Goal: Communication & Community: Answer question/provide support

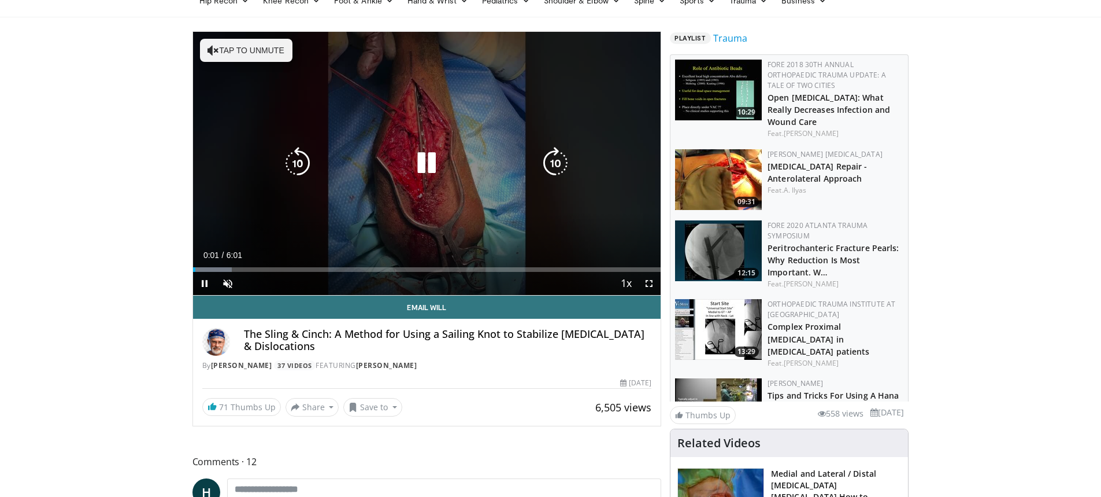
click at [419, 157] on icon "Video Player" at bounding box center [426, 163] width 32 height 32
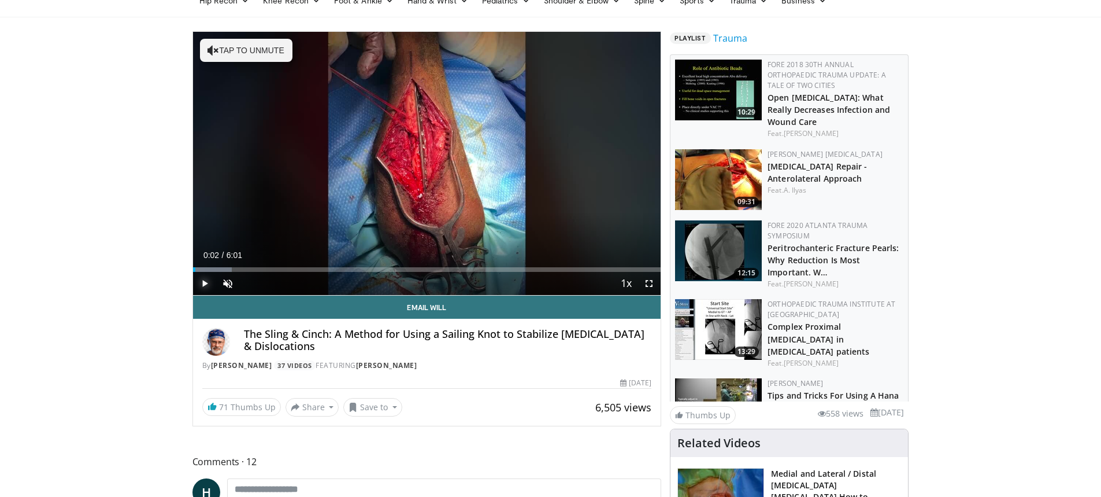
click at [203, 286] on span "Video Player" at bounding box center [204, 283] width 23 height 23
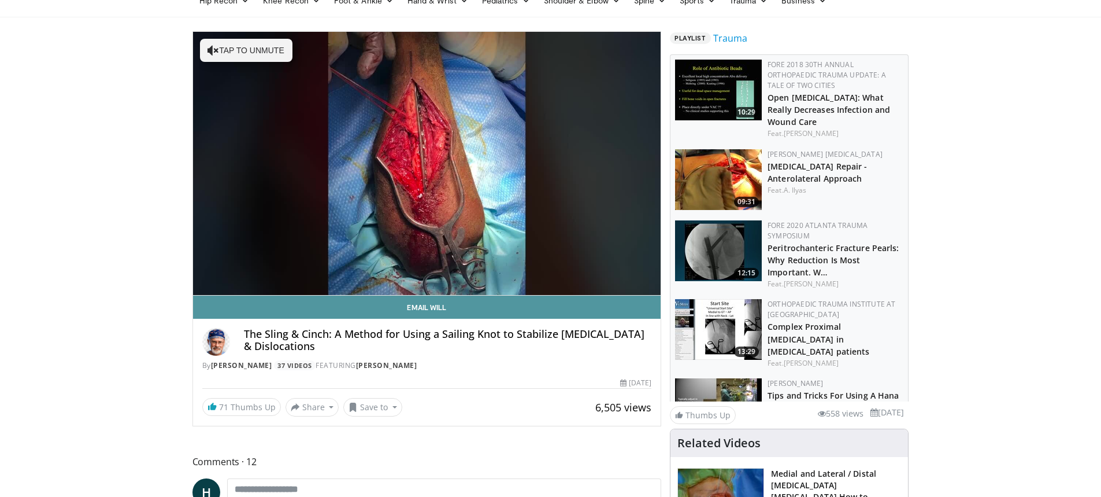
click at [654, 306] on link "Email Will" at bounding box center [427, 306] width 468 height 23
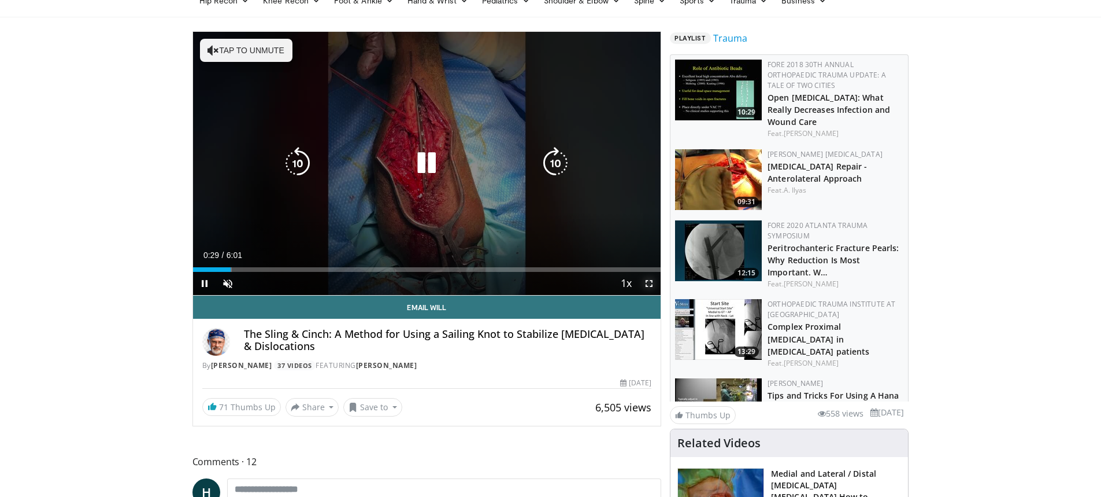
drag, startPoint x: 650, startPoint y: 283, endPoint x: 650, endPoint y: 383, distance: 100.0
click at [650, 283] on span "Video Player" at bounding box center [649, 283] width 23 height 23
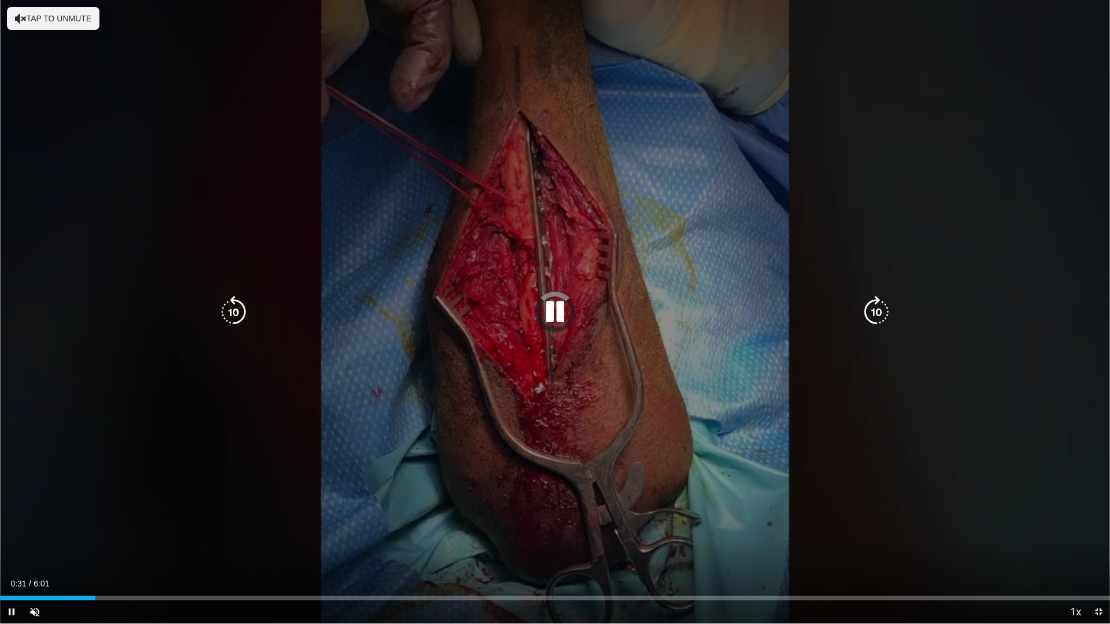
click at [554, 308] on icon "Video Player" at bounding box center [555, 312] width 32 height 32
click at [549, 316] on icon "Video Player" at bounding box center [555, 312] width 32 height 32
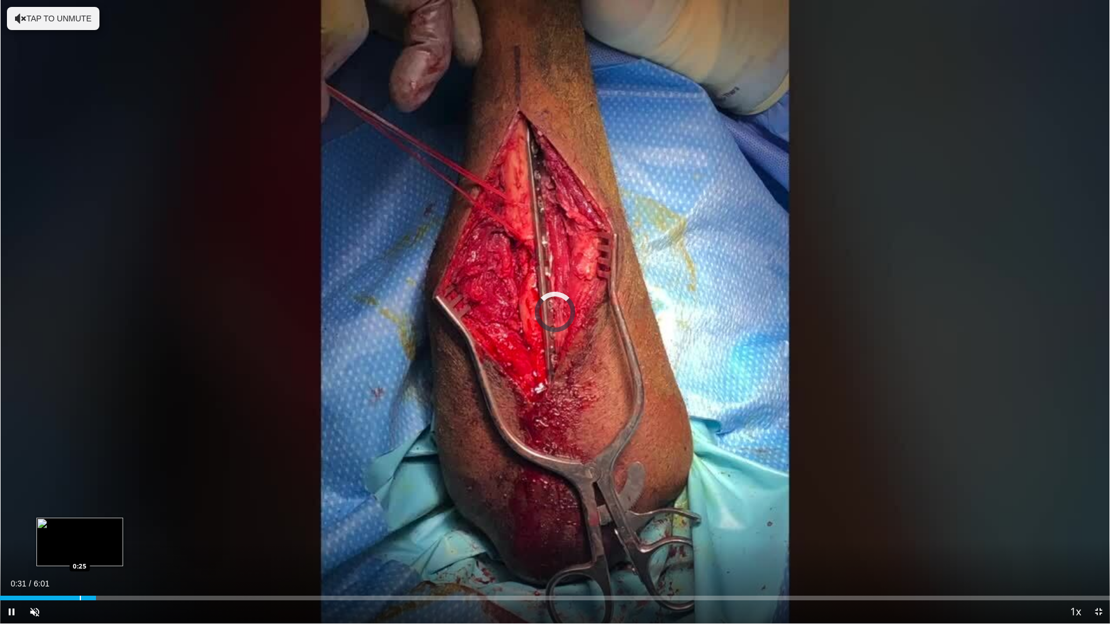
click at [79, 496] on div "Loaded : 0.00% 0:31 0:25" at bounding box center [555, 595] width 1110 height 11
click at [15, 496] on span "Video Player" at bounding box center [11, 612] width 23 height 23
click at [69, 496] on div "Progress Bar" at bounding box center [69, 598] width 1 height 5
click at [56, 496] on div "Loaded : 0.00% 0:19 0:18" at bounding box center [555, 598] width 1110 height 5
click at [1101, 496] on span "Video Player" at bounding box center [1098, 612] width 23 height 23
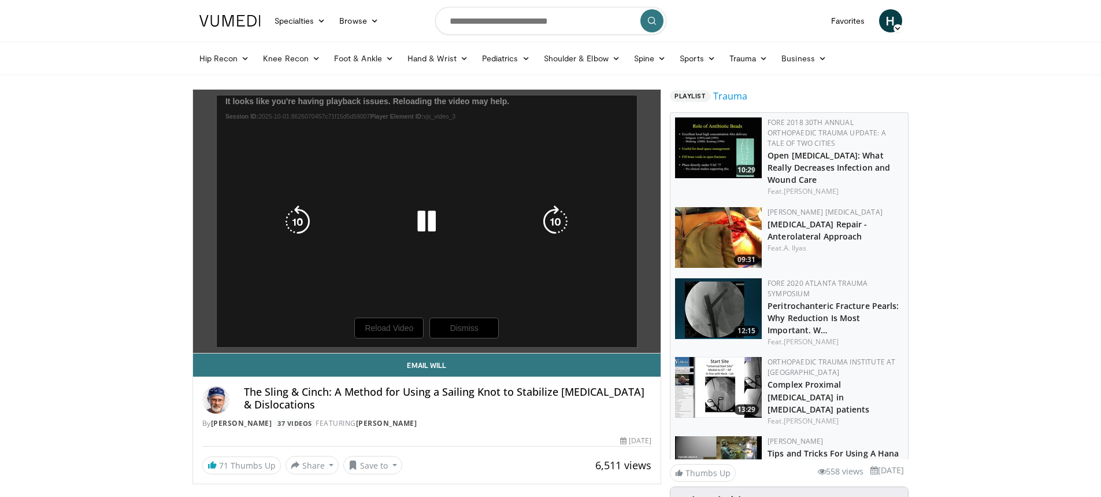
click at [424, 223] on icon "Video Player" at bounding box center [426, 221] width 32 height 32
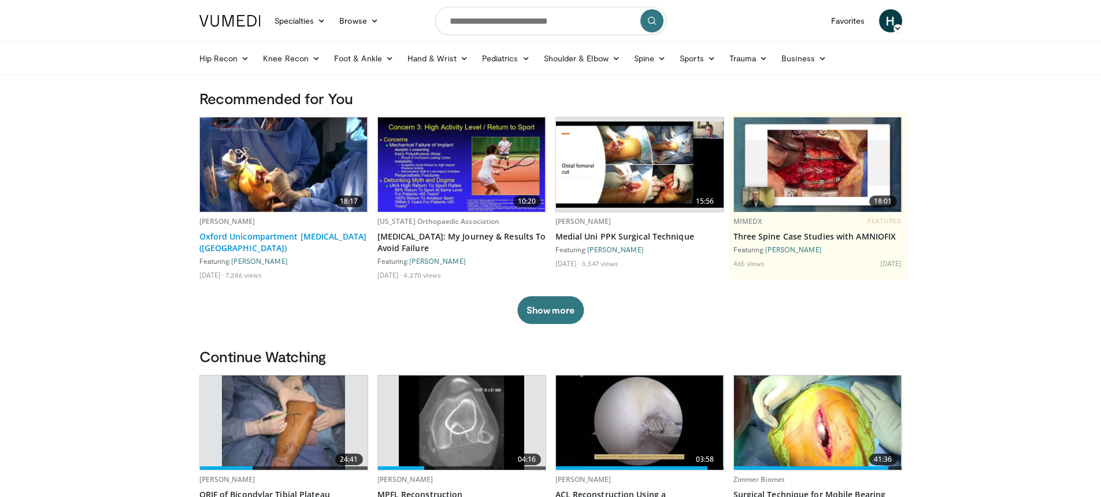
click at [257, 240] on link "Oxford Unicompartment [MEDICAL_DATA] ([GEOGRAPHIC_DATA])" at bounding box center [283, 242] width 169 height 23
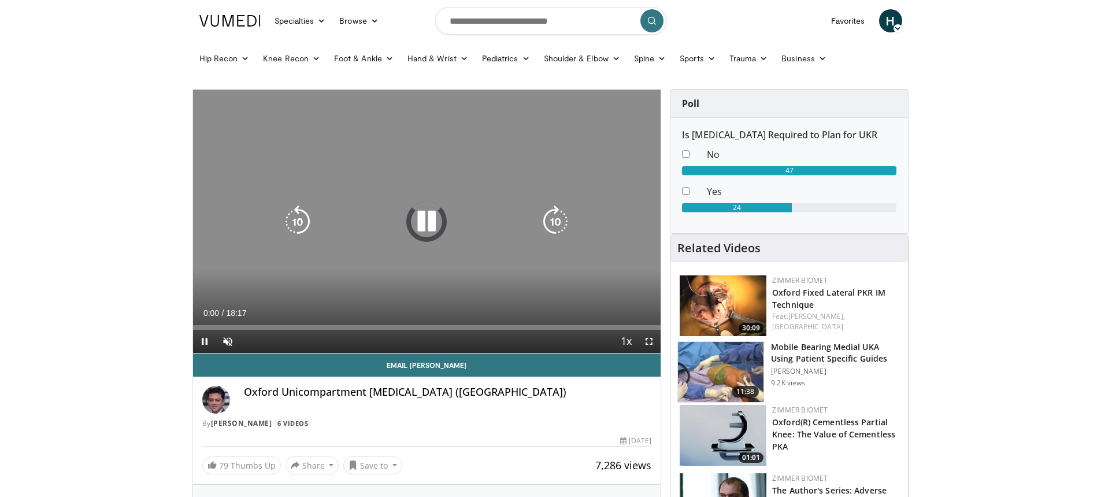
click at [427, 221] on icon "Video Player" at bounding box center [426, 221] width 32 height 32
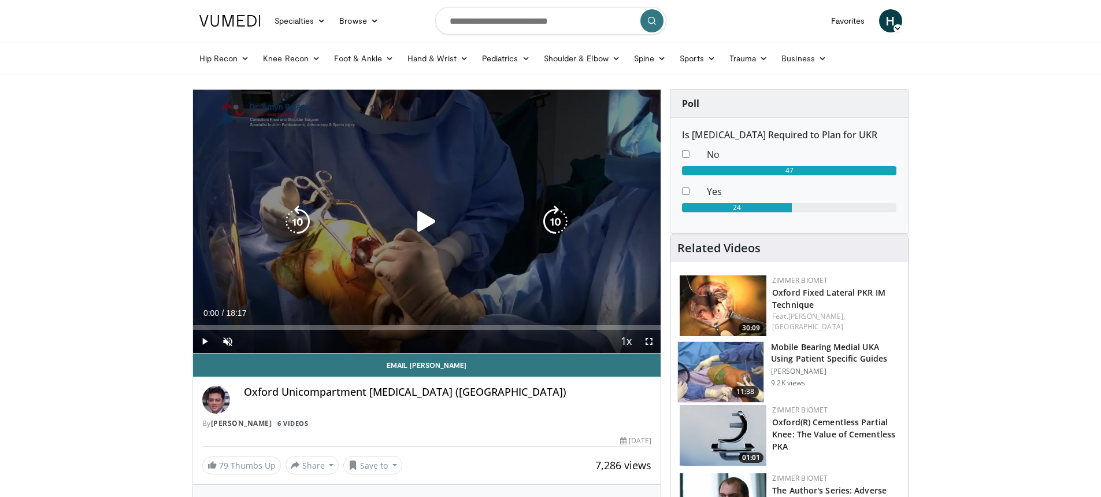
click at [428, 221] on icon "Video Player" at bounding box center [426, 221] width 32 height 32
click at [432, 228] on icon "Video Player" at bounding box center [426, 221] width 32 height 32
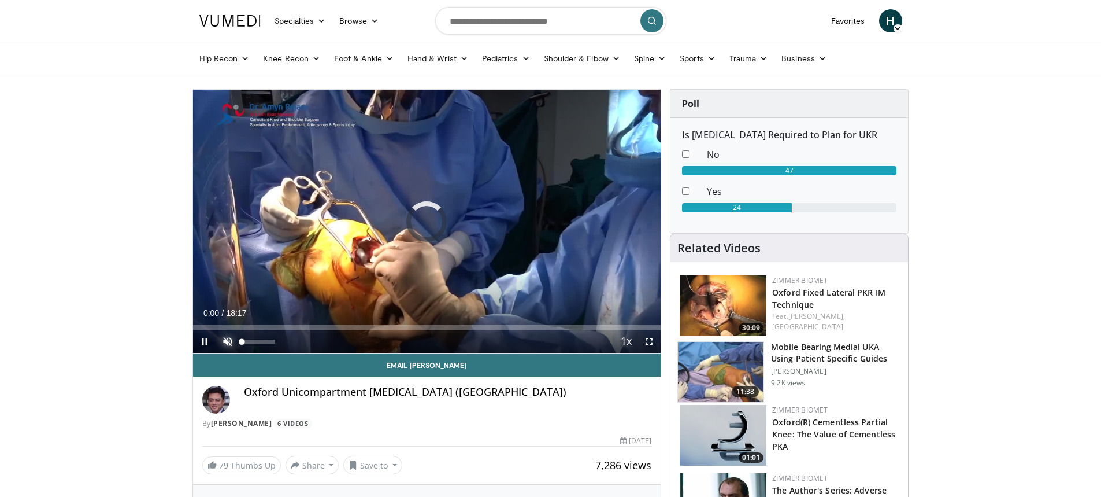
click at [232, 342] on span "Video Player" at bounding box center [227, 341] width 23 height 23
click at [246, 325] on div "Loaded : 0.00% 02:05 00:00" at bounding box center [427, 324] width 468 height 11
click at [282, 326] on div "03:27" at bounding box center [282, 327] width 1 height 5
click at [206, 341] on span "Video Player" at bounding box center [204, 341] width 23 height 23
drag, startPoint x: 244, startPoint y: 322, endPoint x: 195, endPoint y: 325, distance: 48.7
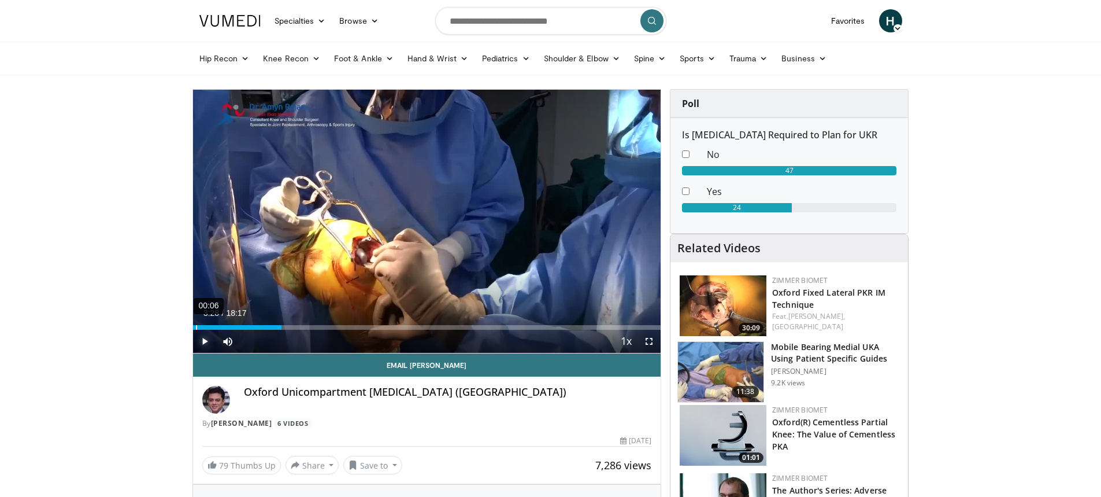
click at [195, 324] on div "Loaded : 0.00% 00:06 00:08" at bounding box center [427, 324] width 468 height 11
drag, startPoint x: 195, startPoint y: 327, endPoint x: 187, endPoint y: 327, distance: 8.1
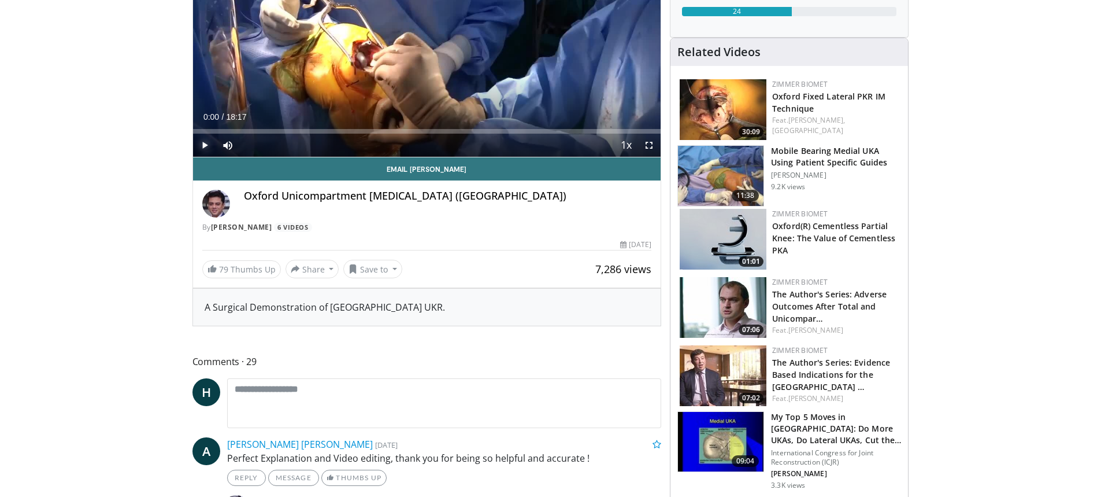
scroll to position [231, 0]
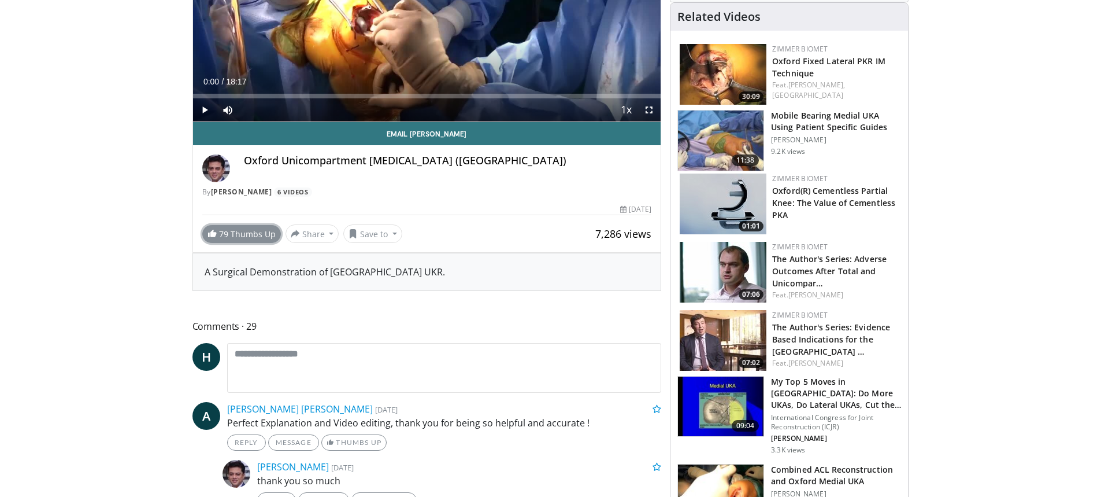
click at [240, 236] on link "79 Thumbs Up" at bounding box center [241, 234] width 79 height 18
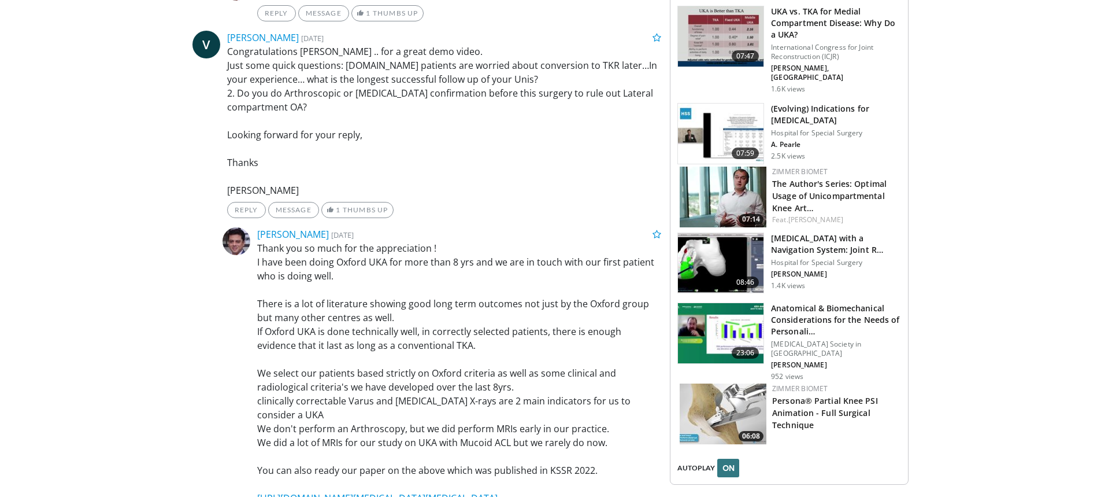
scroll to position [1272, 0]
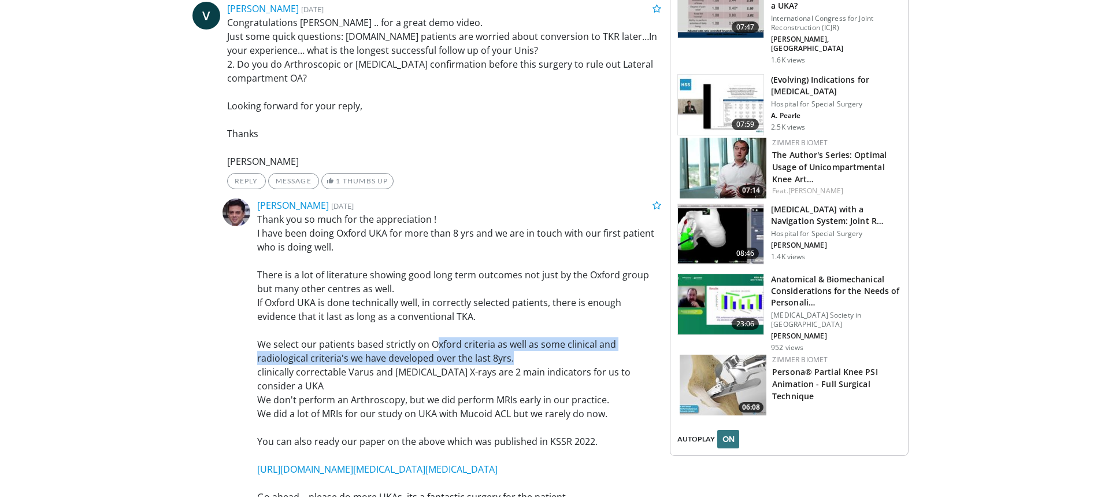
drag, startPoint x: 436, startPoint y: 342, endPoint x: 587, endPoint y: 356, distance: 151.5
click at [587, 356] on p "Thank you so much for the appreciation ! I have been doing Oxford UKA for more …" at bounding box center [459, 357] width 405 height 291
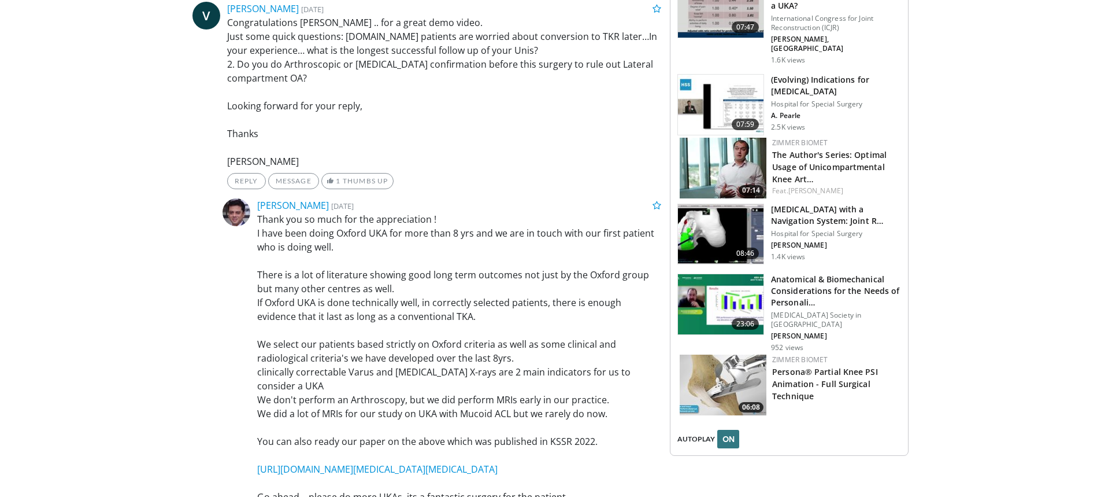
click at [223, 380] on div "Amyn Rajani 2 years, 8 months ago Thank you so much for the appreciation ! I ha…" at bounding box center [442, 361] width 439 height 326
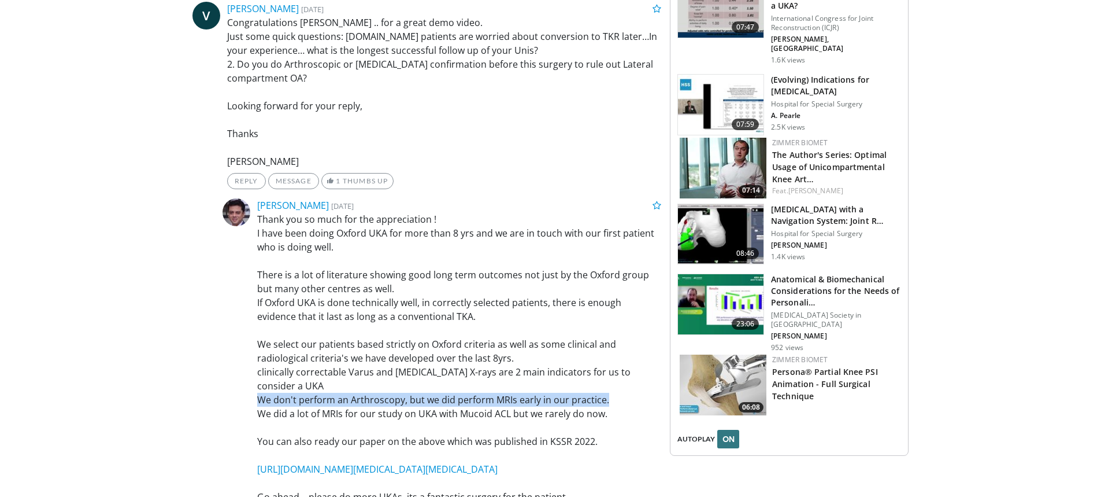
drag, startPoint x: 256, startPoint y: 395, endPoint x: 608, endPoint y: 398, distance: 352.1
click at [608, 398] on div "Thank you so much for the appreciation ! I have been doing Oxford UKA for more …" at bounding box center [460, 357] width 422 height 291
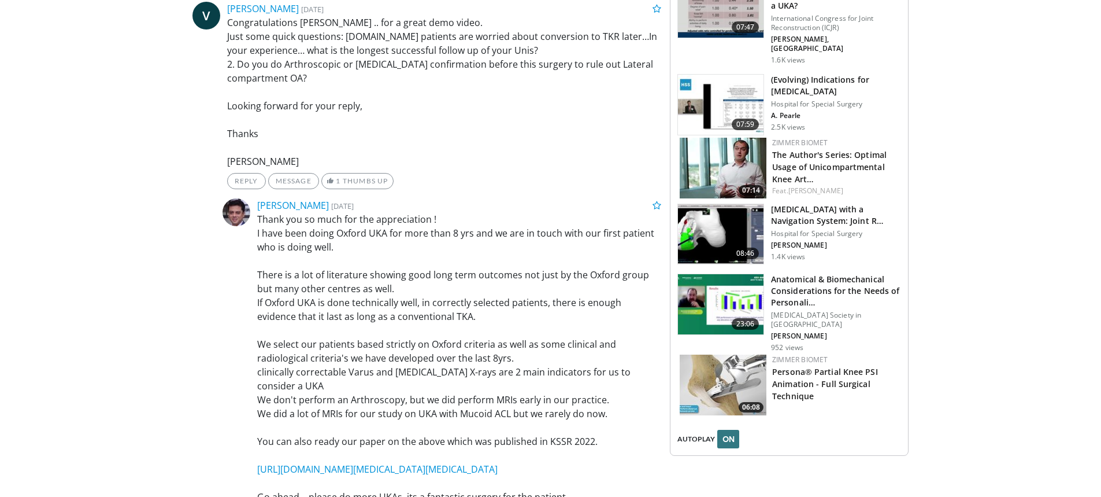
click at [217, 417] on ul "Amyn Rajani 2 years, 8 months ago Thank you so much for the appreciation ! I ha…" at bounding box center [427, 452] width 469 height 509
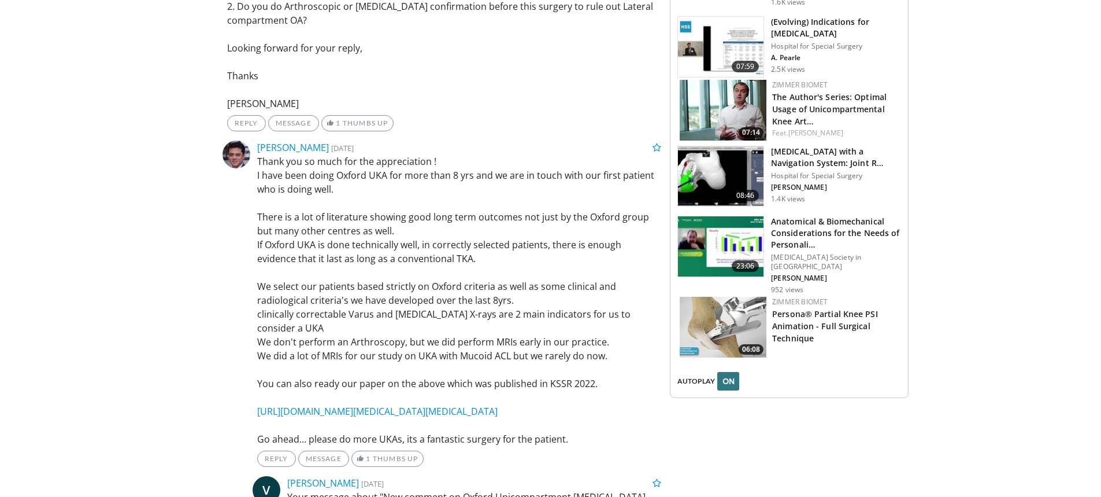
scroll to position [1387, 0]
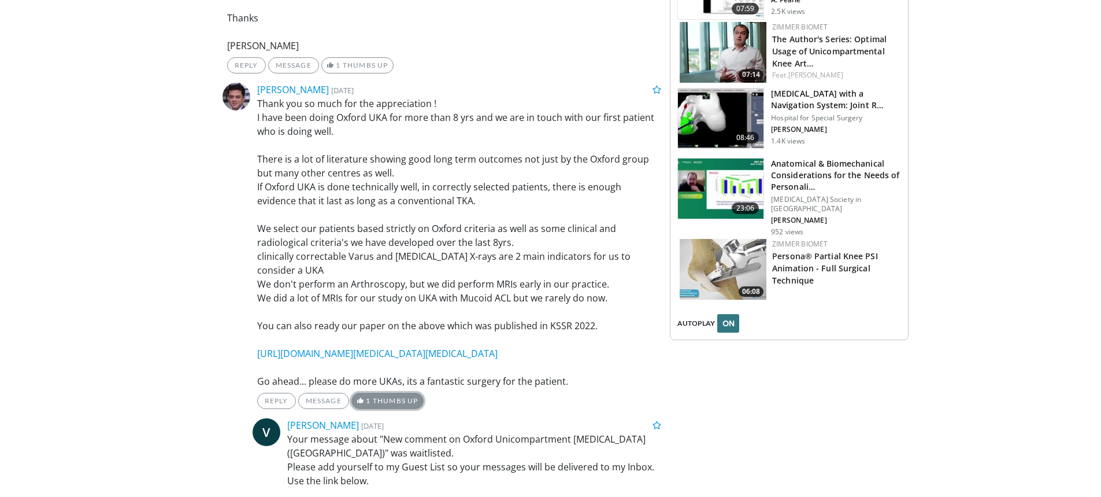
click at [384, 409] on link "1 Thumbs Up" at bounding box center [387, 401] width 72 height 16
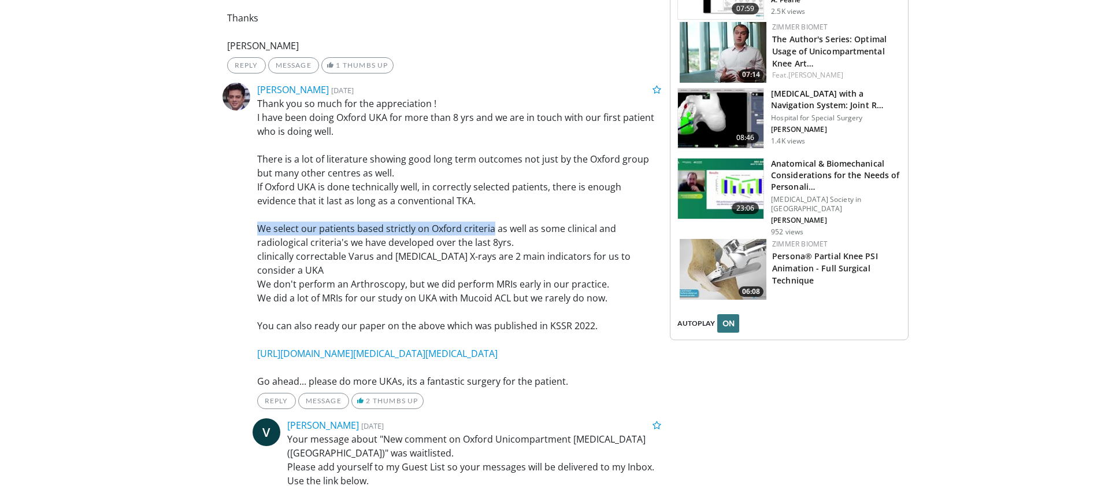
drag, startPoint x: 250, startPoint y: 227, endPoint x: 491, endPoint y: 226, distance: 241.1
click at [491, 226] on div "Thank you so much for the appreciation ! I have been doing Oxford UKA for more …" at bounding box center [460, 242] width 422 height 291
copy p "We select our patients based strictly on Oxford criteria"
click at [268, 409] on link "Reply" at bounding box center [276, 401] width 39 height 16
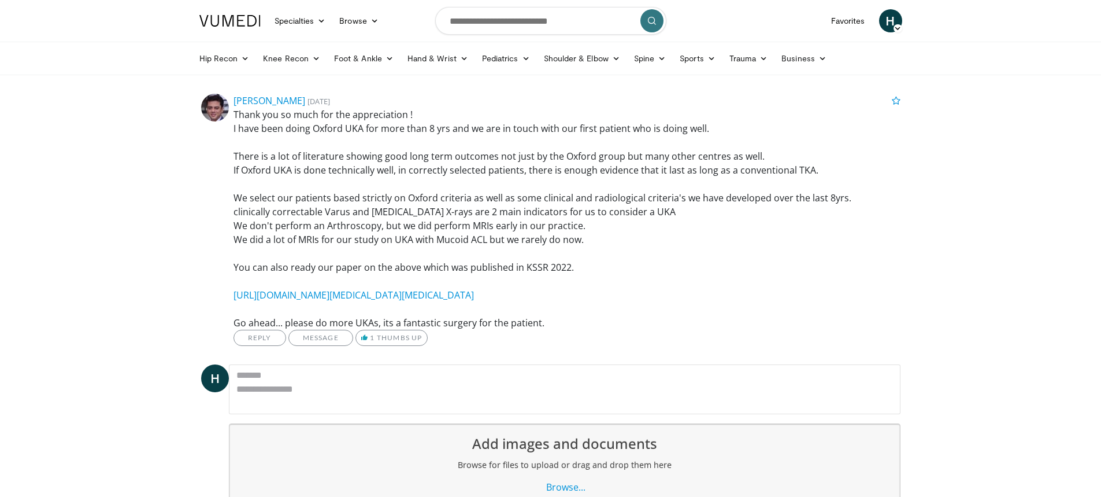
click at [266, 391] on textarea "**********" at bounding box center [565, 389] width 672 height 50
click at [260, 392] on textarea "**********" at bounding box center [565, 389] width 672 height 50
click at [331, 390] on textarea "**********" at bounding box center [565, 389] width 672 height 50
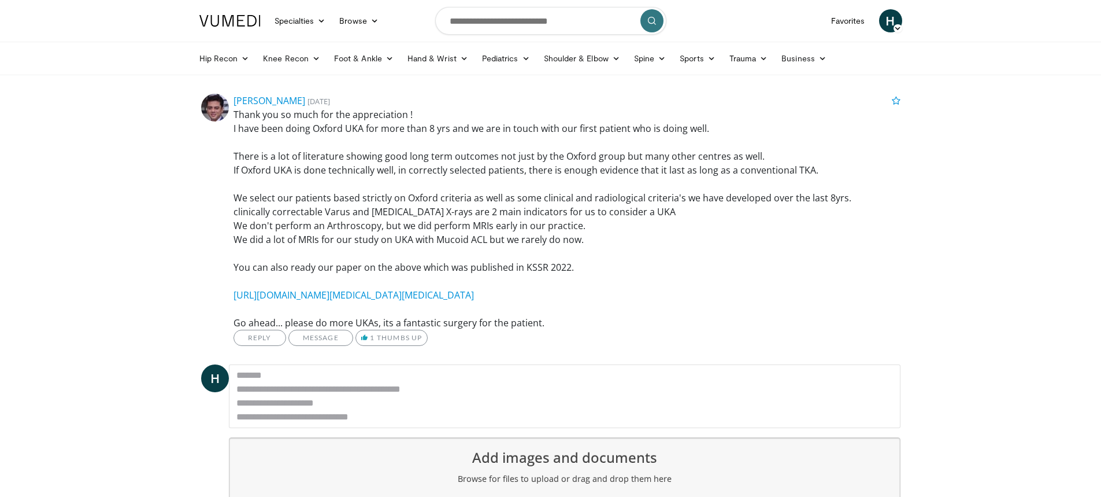
click at [312, 419] on textarea "**********" at bounding box center [565, 396] width 672 height 64
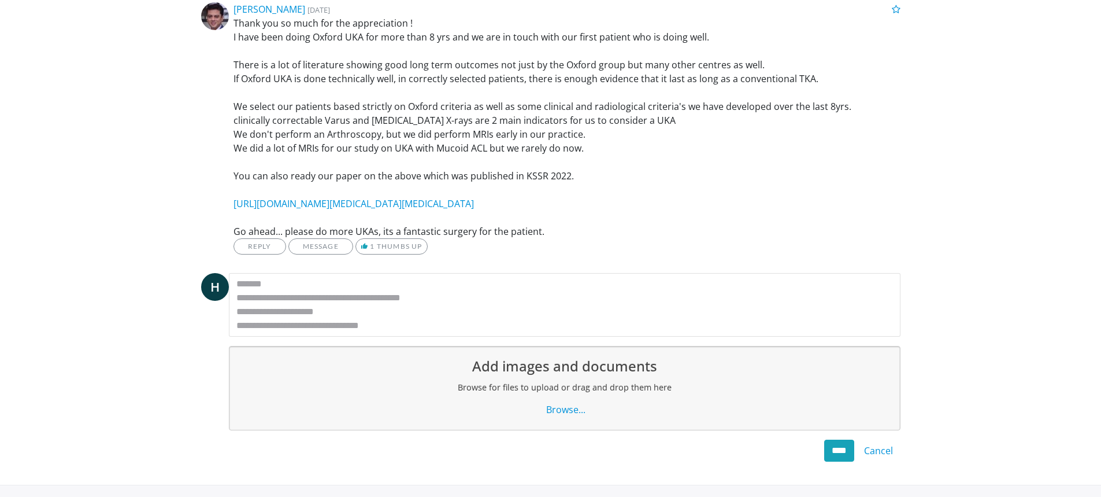
scroll to position [116, 0]
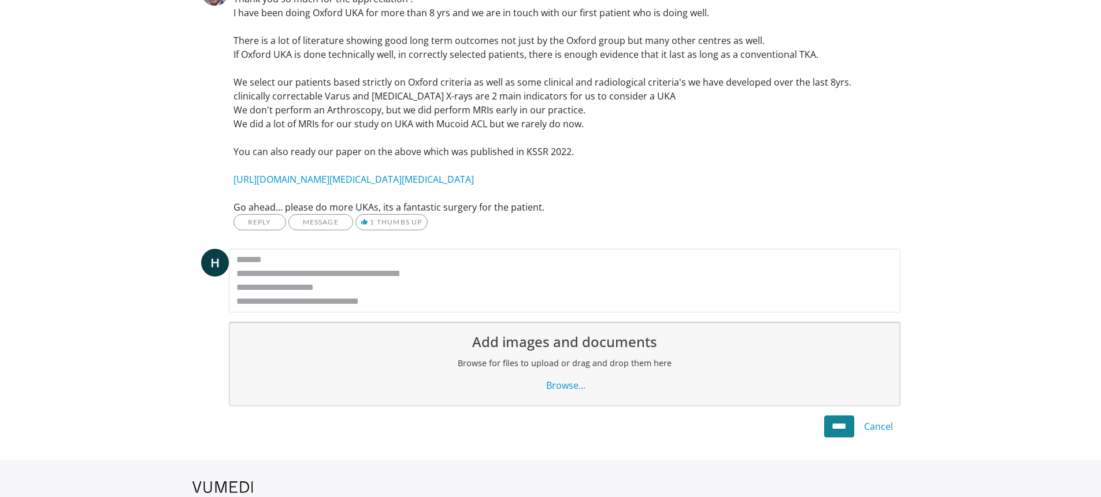
type textarea "**********"
click at [831, 426] on input "****" at bounding box center [839, 426] width 30 height 22
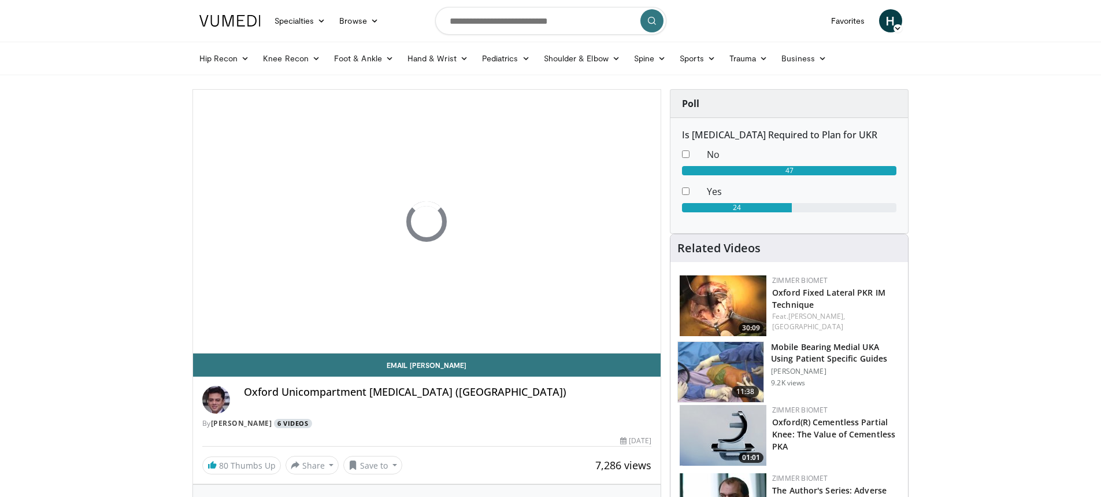
click at [290, 422] on link "6 Videos" at bounding box center [293, 424] width 38 height 10
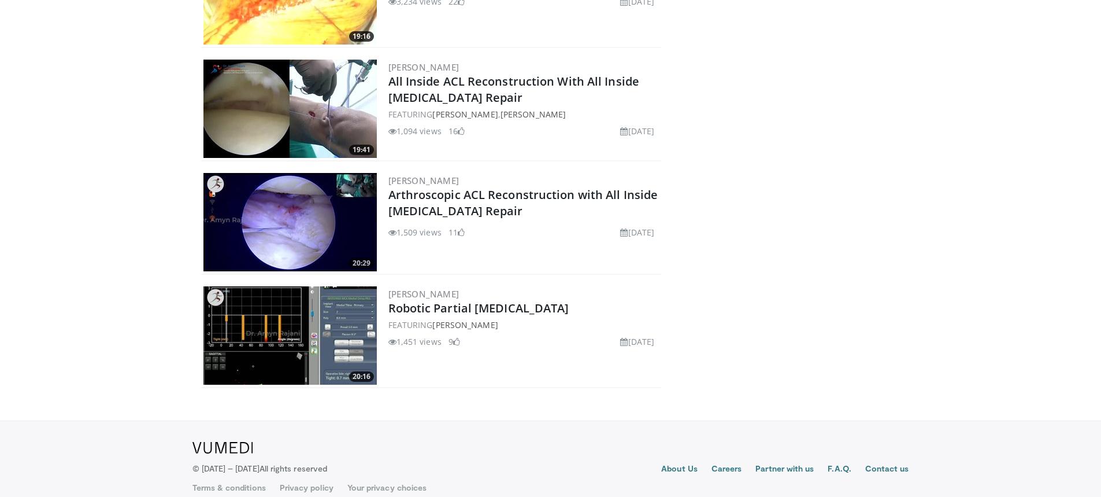
scroll to position [441, 0]
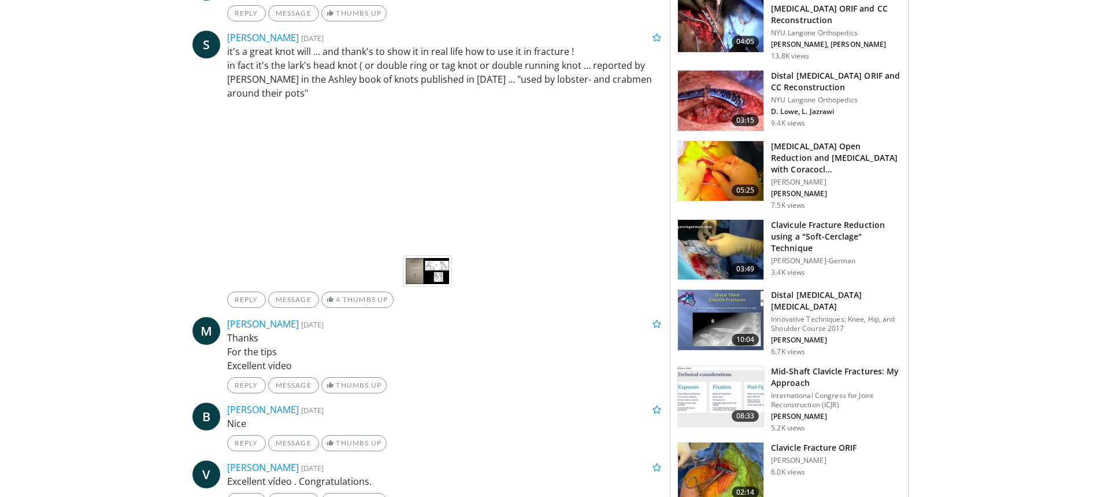
scroll to position [636, 0]
